Goal: Find specific page/section: Find specific page/section

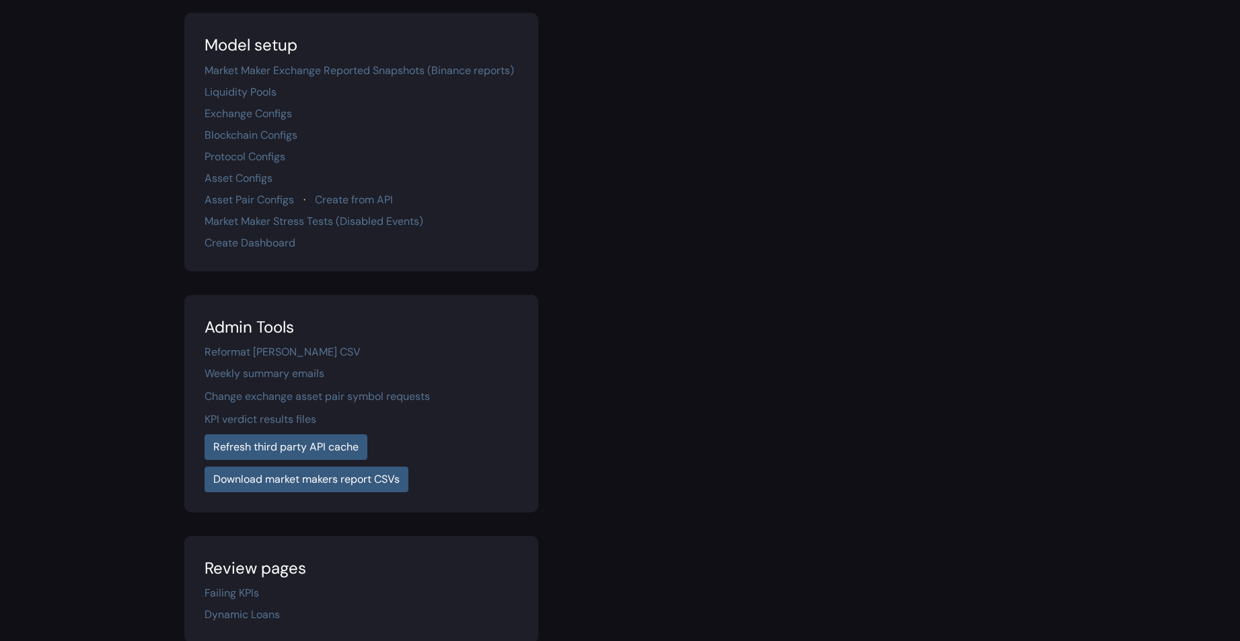
scroll to position [225, 0]
click at [326, 477] on link "Download market makers report CSVs" at bounding box center [307, 477] width 204 height 26
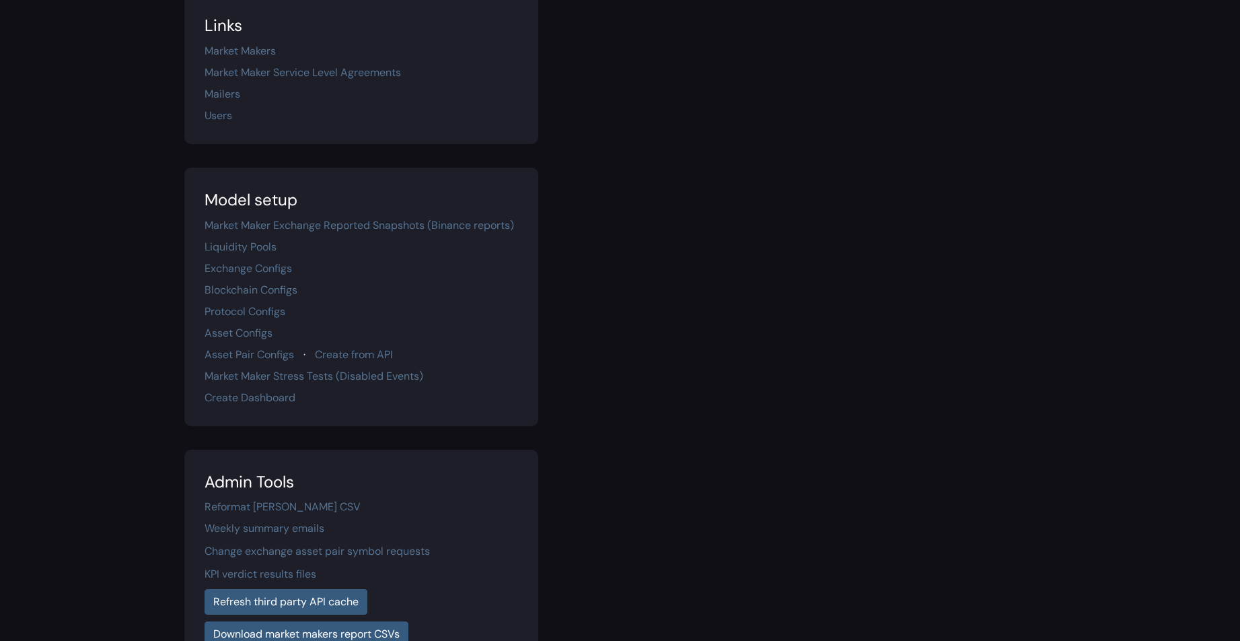
scroll to position [0, 0]
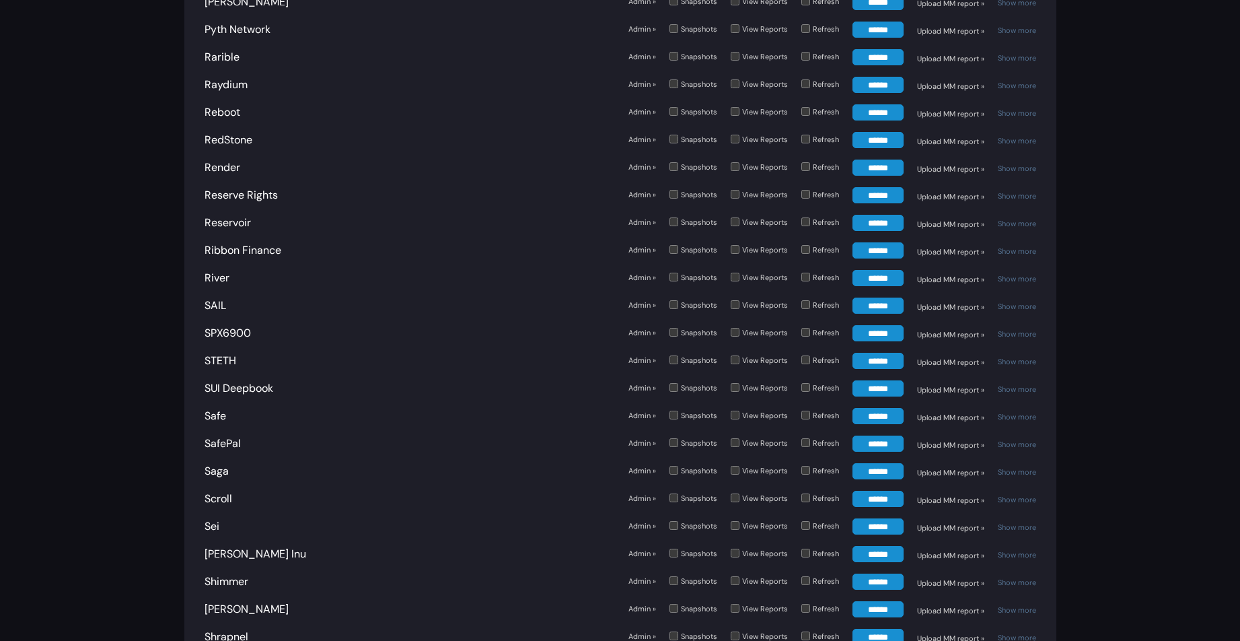
scroll to position [3982, 0]
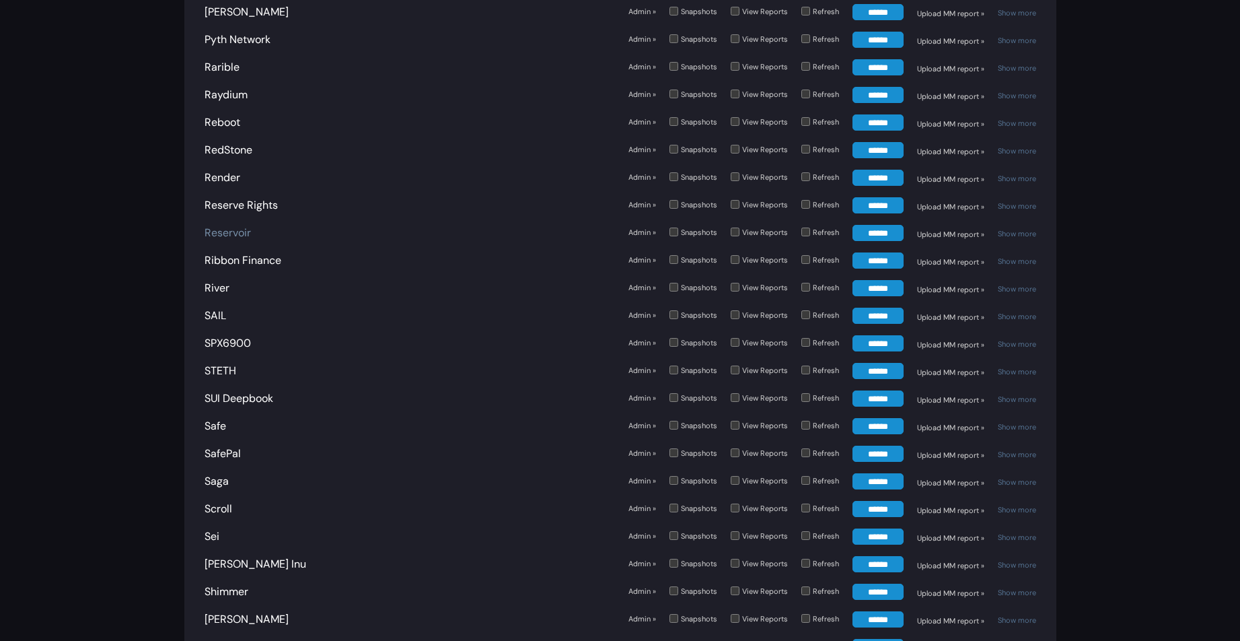
click at [233, 229] on link "Reservoir" at bounding box center [228, 232] width 46 height 14
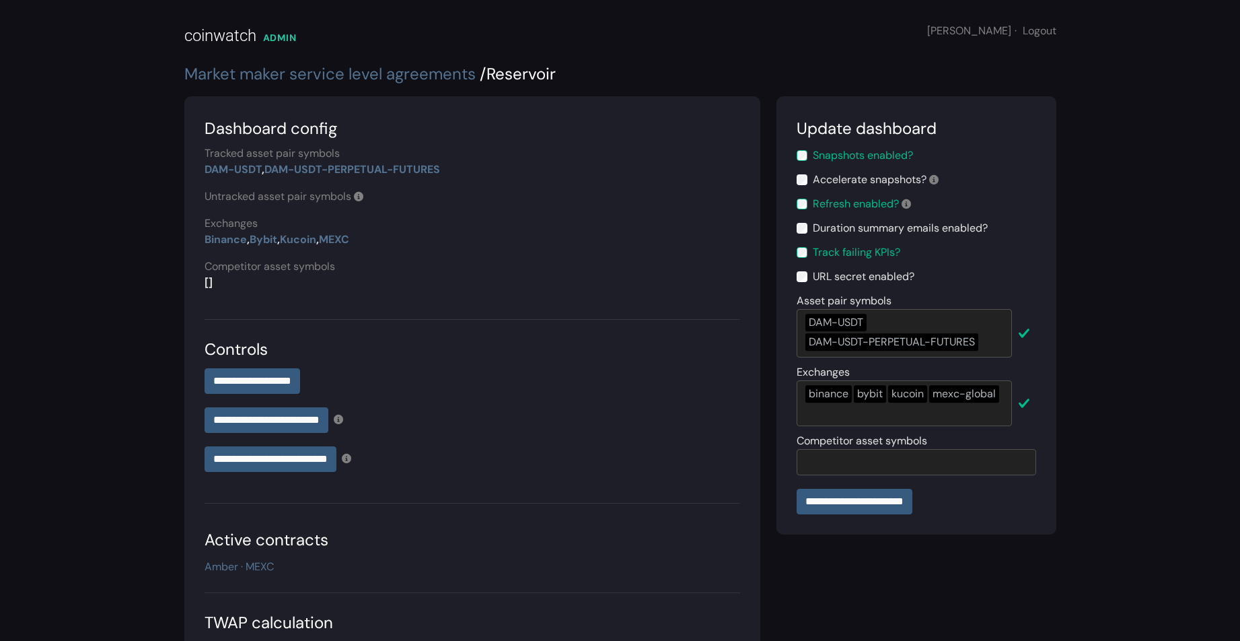
scroll to position [248, 0]
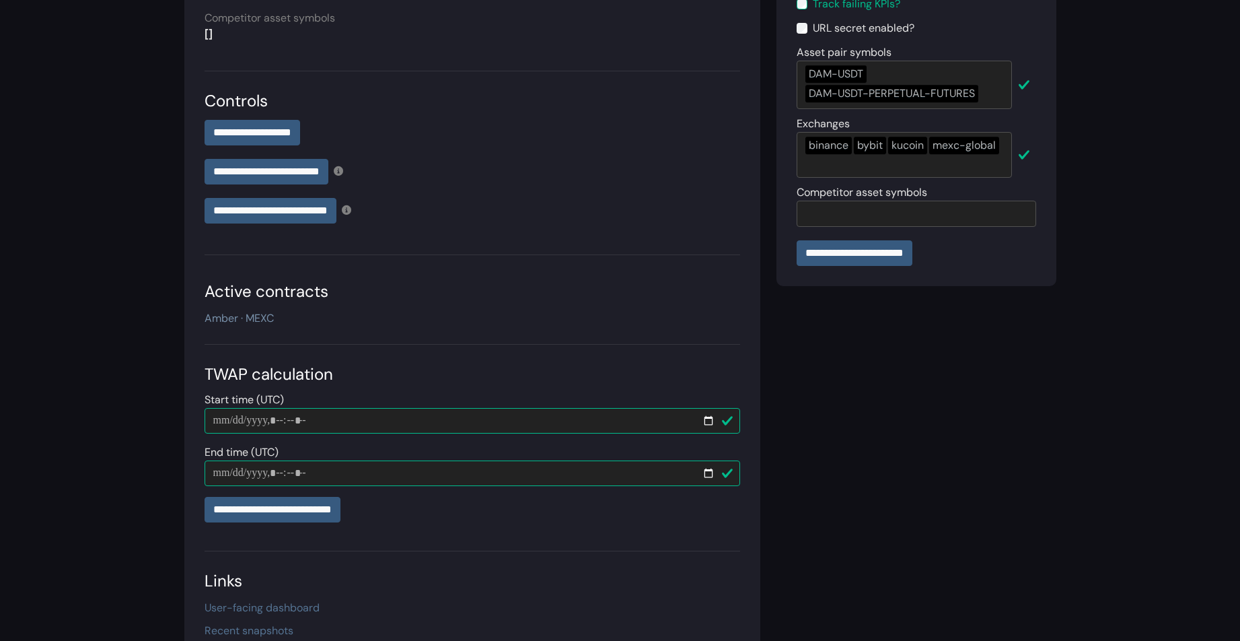
click at [254, 314] on link "Amber · MEXC" at bounding box center [239, 318] width 69 height 14
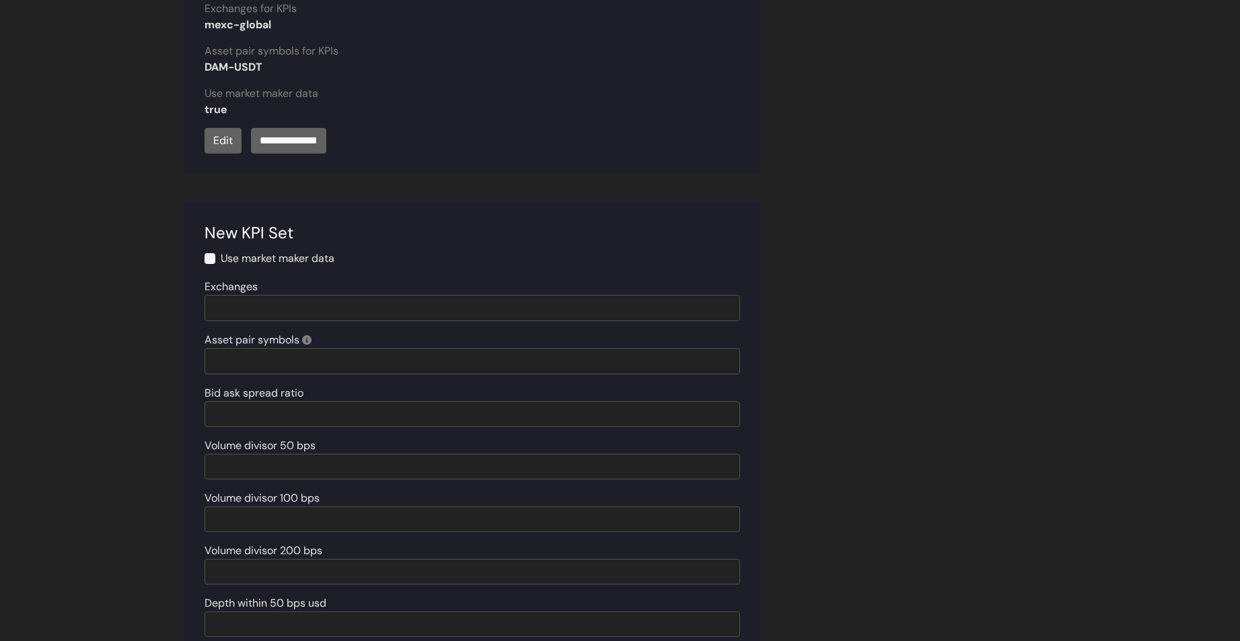
scroll to position [1532, 0]
